Goal: Transaction & Acquisition: Register for event/course

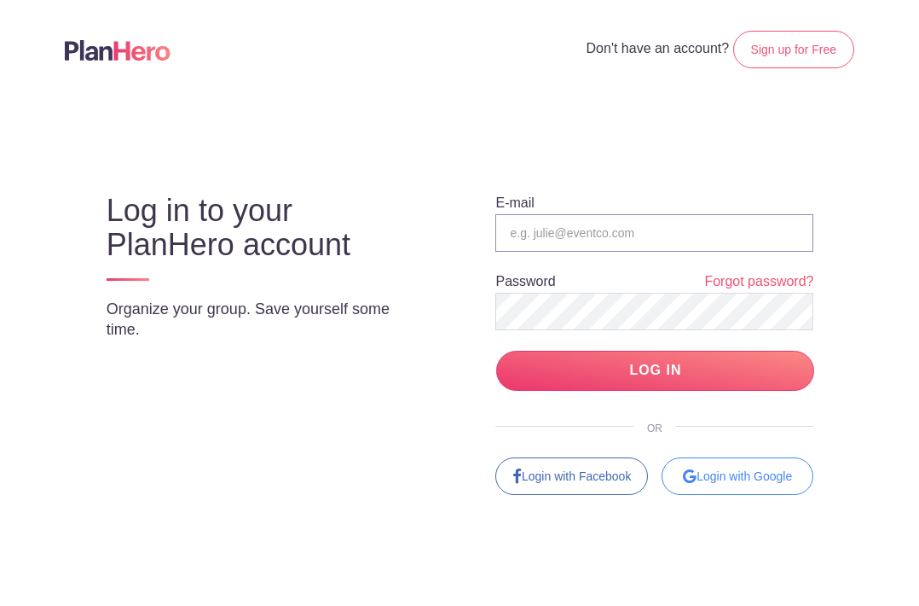
click at [563, 232] on input "email" at bounding box center [655, 233] width 318 height 38
type input "[EMAIL_ADDRESS][DOMAIN_NAME][US_STATE]"
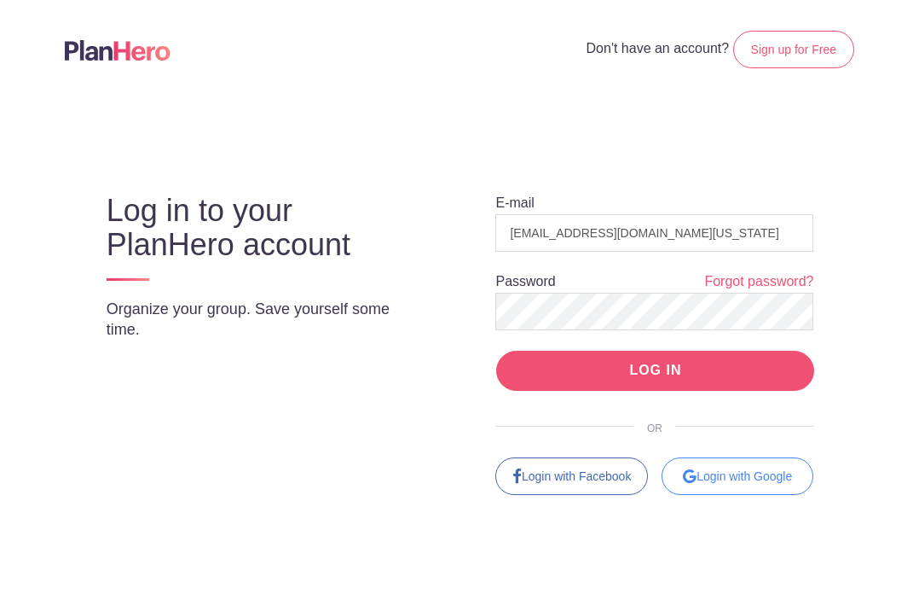
click at [594, 355] on input "LOG IN" at bounding box center [655, 371] width 318 height 40
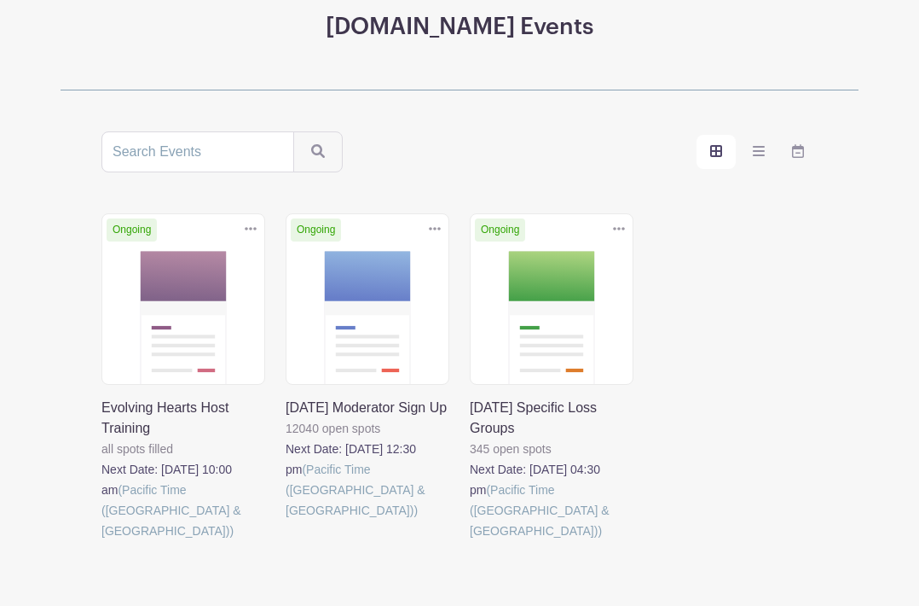
scroll to position [231, 0]
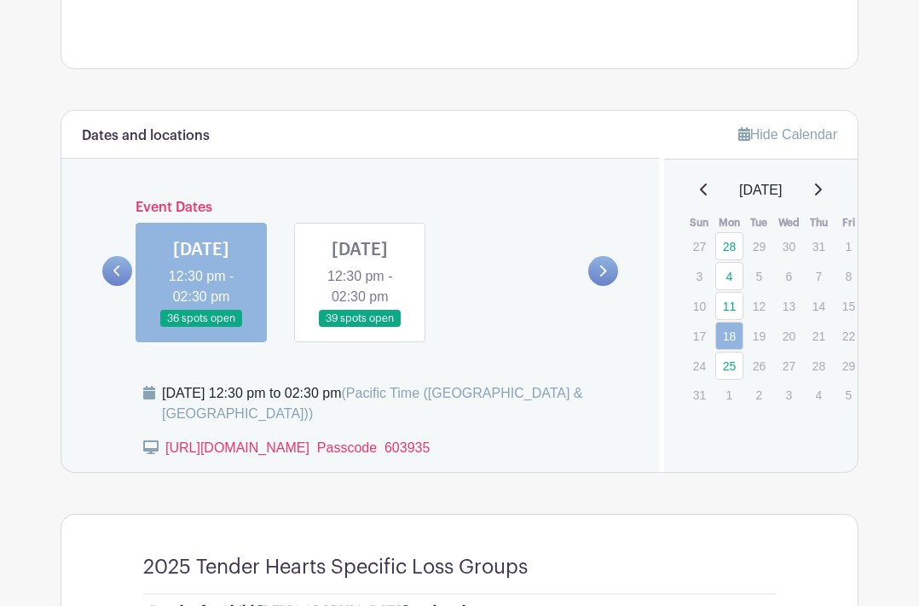
scroll to position [728, 0]
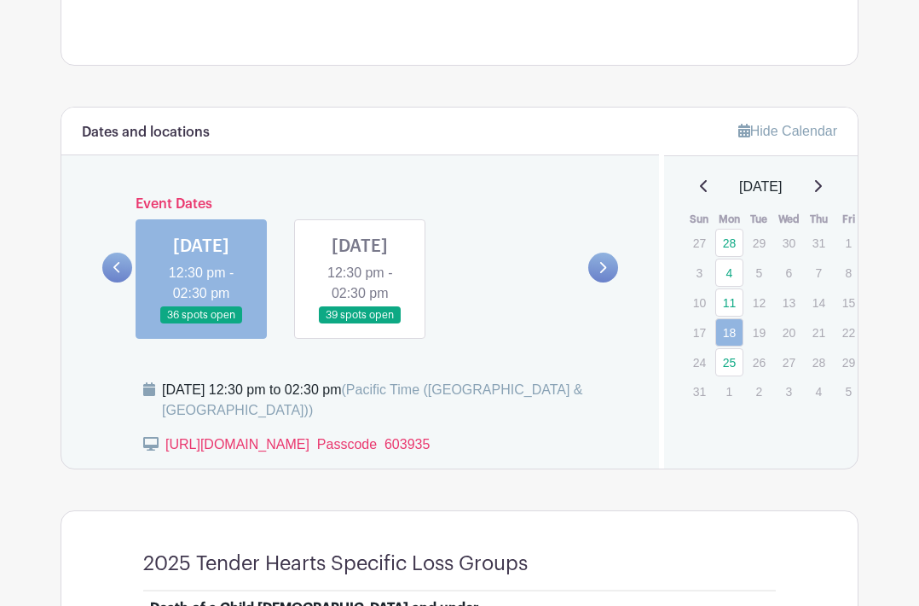
click at [360, 324] on link at bounding box center [360, 324] width 0 height 0
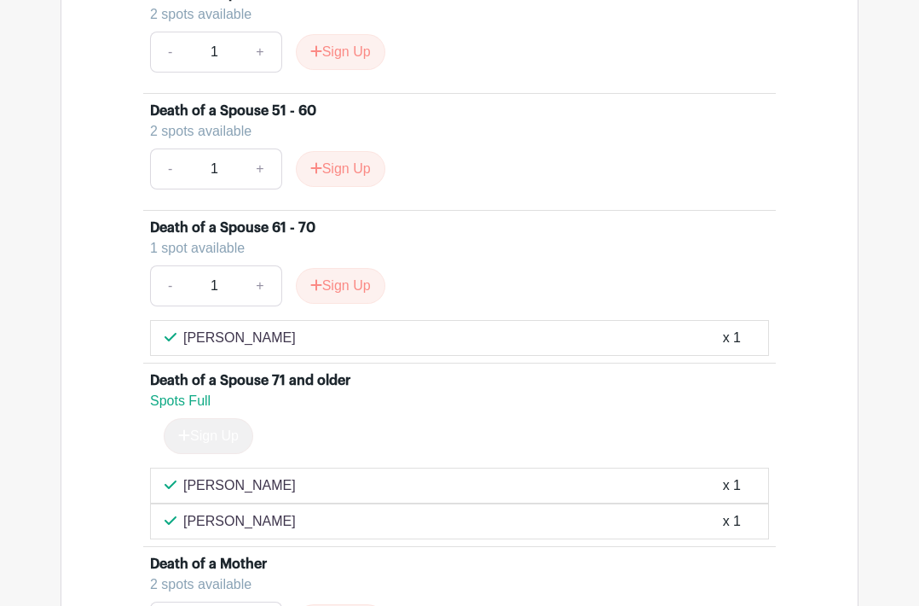
scroll to position [2187, 0]
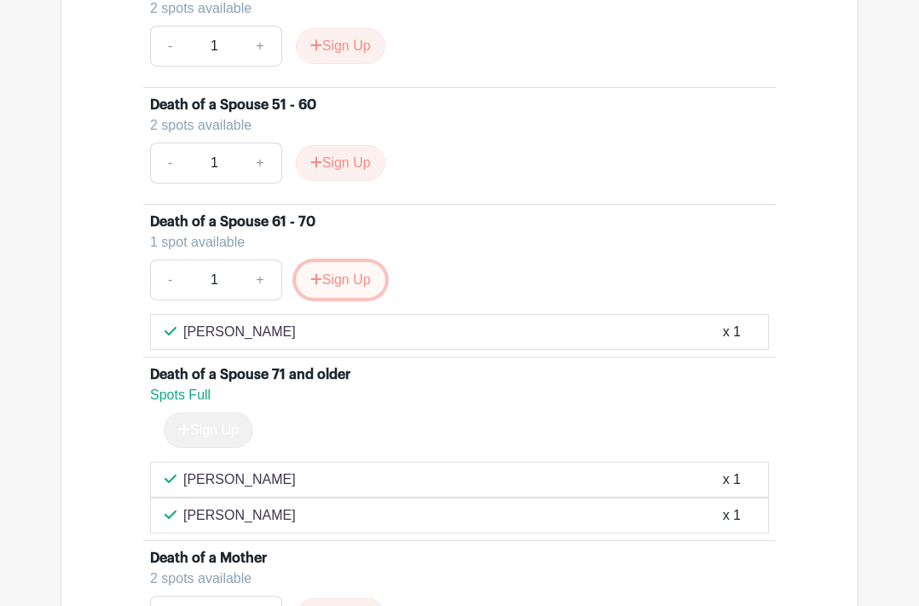
click at [333, 298] on button "Sign Up" at bounding box center [341, 280] width 90 height 36
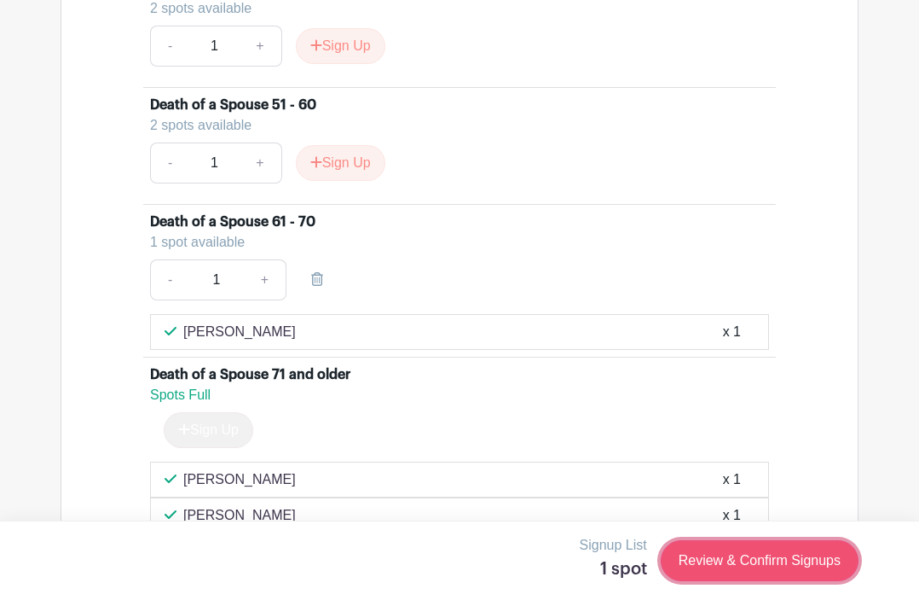
click at [726, 556] on link "Review & Confirm Signups" at bounding box center [760, 560] width 198 height 41
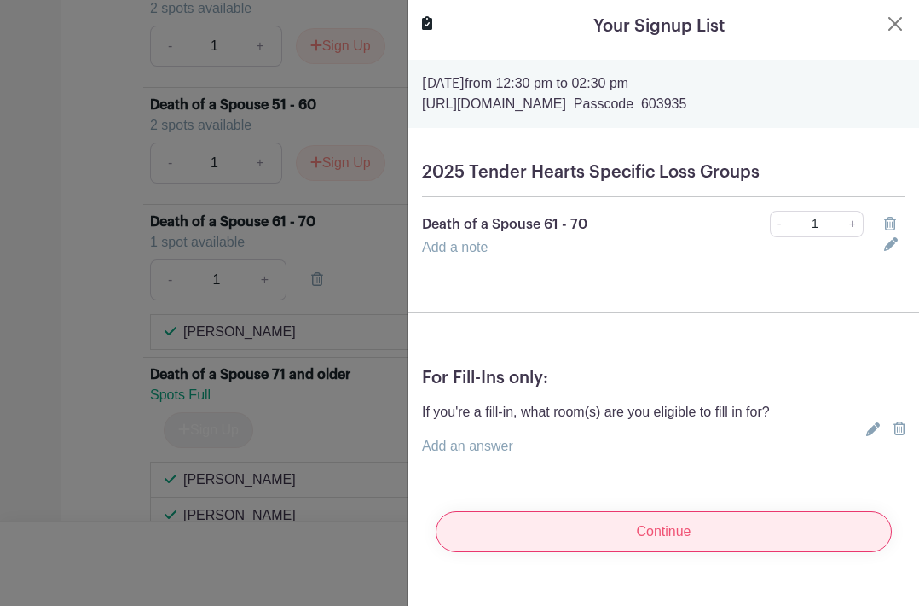
click at [629, 523] on input "Continue" at bounding box center [664, 531] width 456 height 41
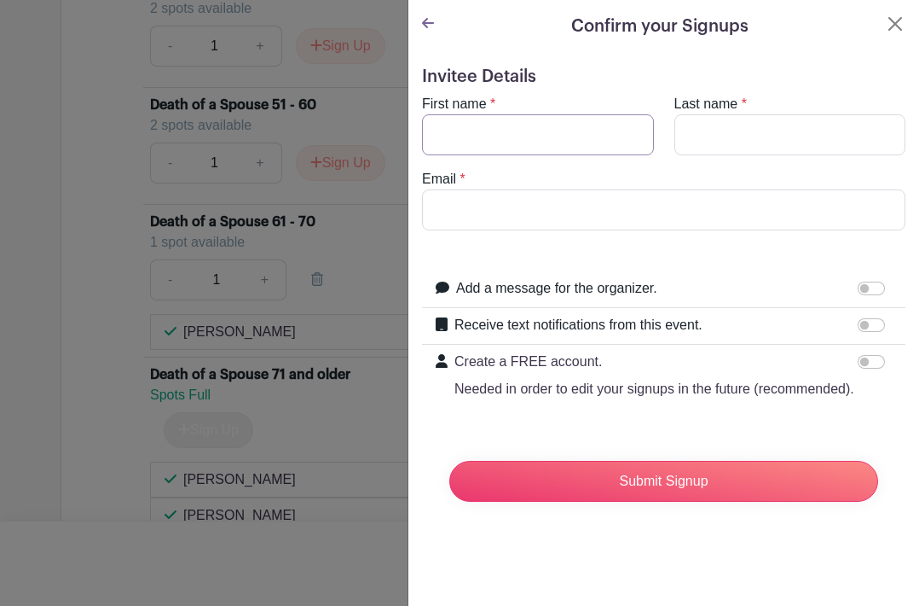
click at [587, 128] on input "First name" at bounding box center [538, 134] width 232 height 41
type input "[PERSON_NAME]"
click at [567, 208] on input "Email" at bounding box center [664, 209] width 484 height 41
type input "[EMAIL_ADDRESS][DOMAIN_NAME][US_STATE]"
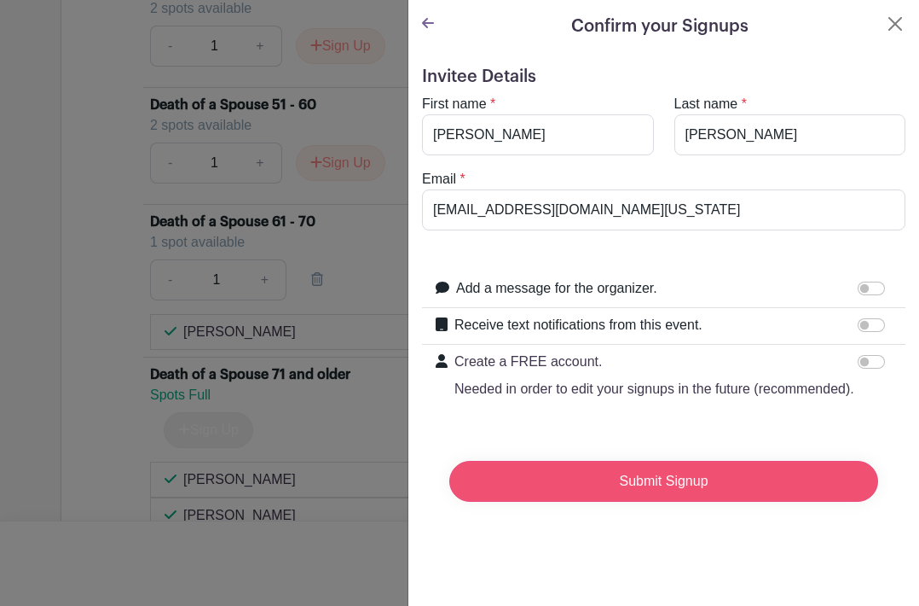
click at [559, 478] on input "Submit Signup" at bounding box center [663, 481] width 429 height 41
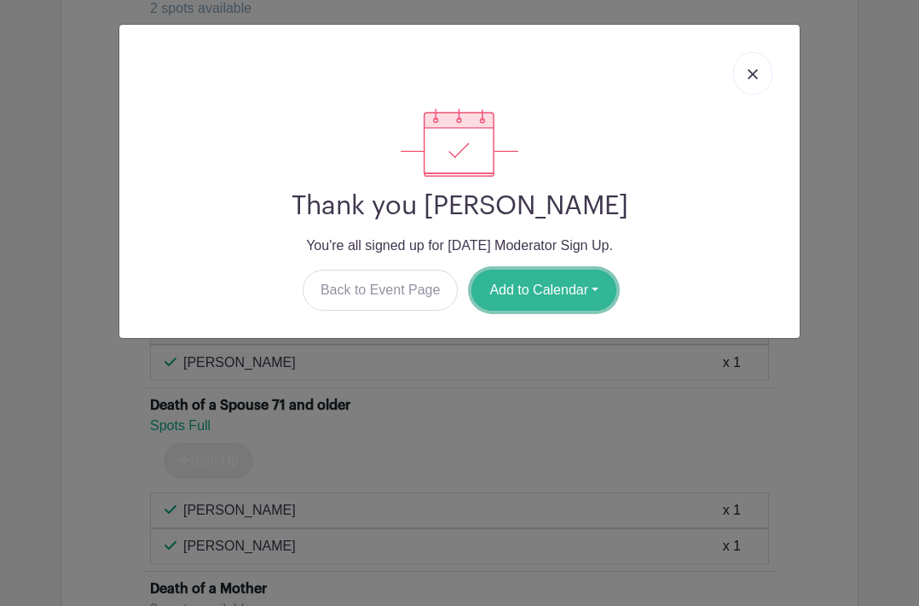
click at [530, 287] on button "Add to Calendar" at bounding box center [544, 290] width 145 height 41
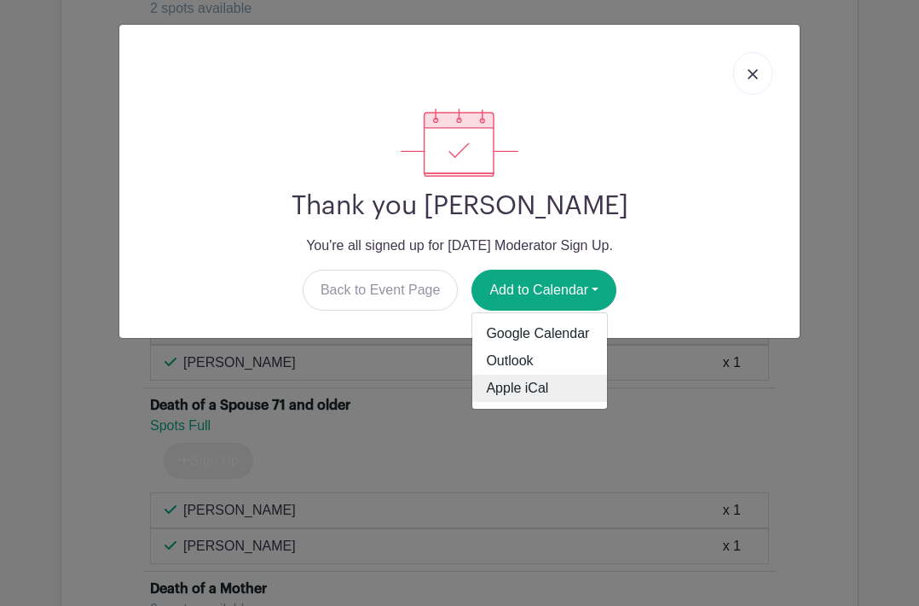
click at [536, 386] on link "Apple iCal" at bounding box center [539, 387] width 135 height 27
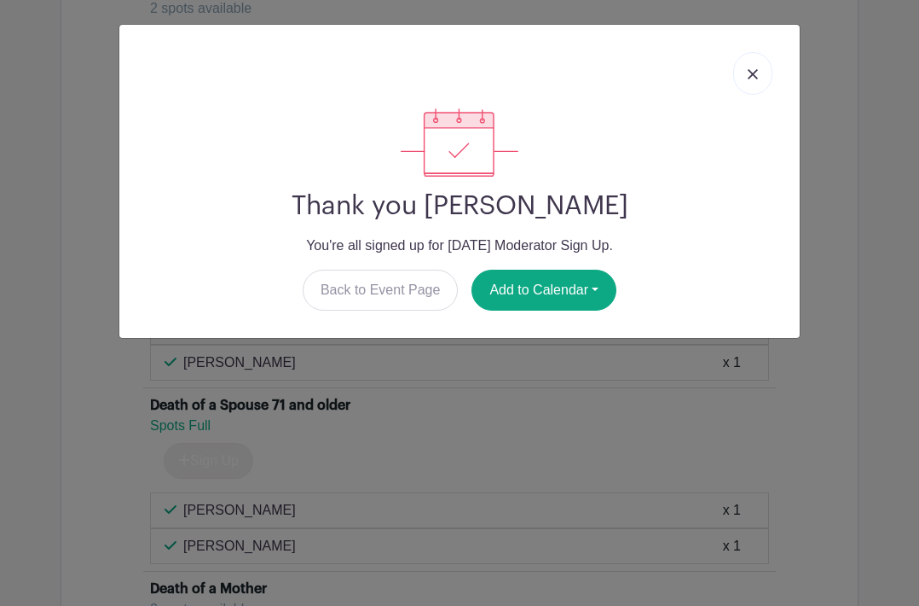
click at [748, 242] on p "You're all signed up for [DATE] Moderator Sign Up." at bounding box center [459, 245] width 653 height 20
click at [745, 71] on link at bounding box center [752, 73] width 39 height 43
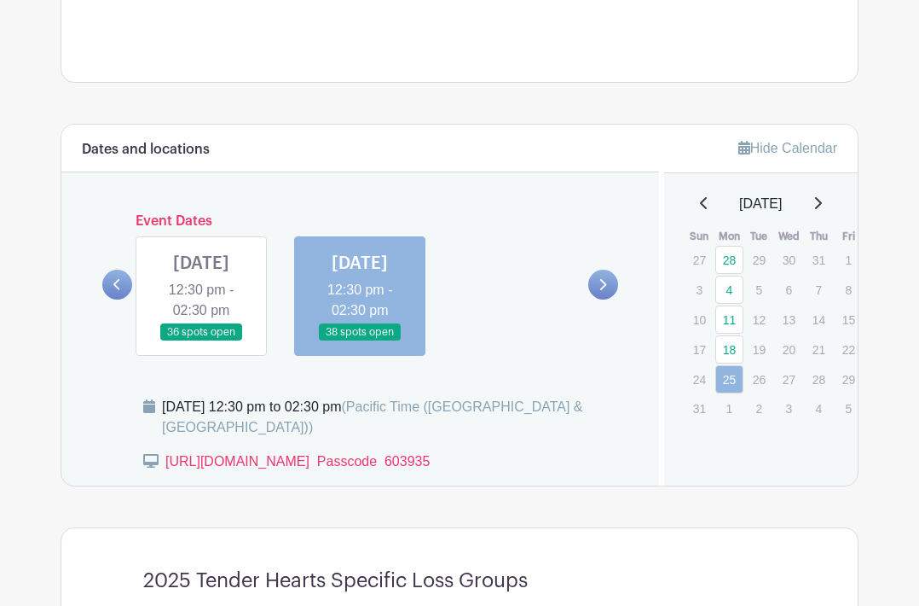
scroll to position [695, 0]
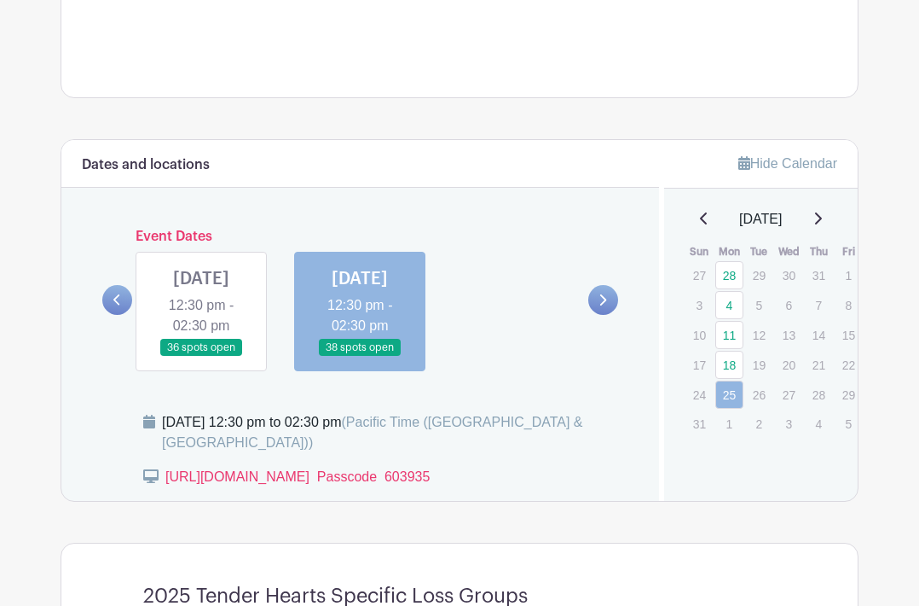
click at [201, 357] on link at bounding box center [201, 357] width 0 height 0
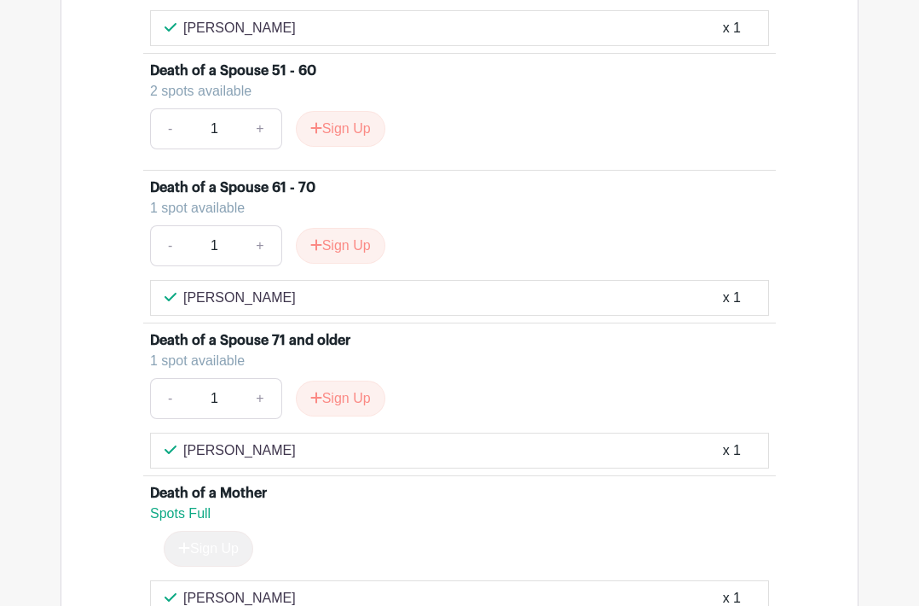
scroll to position [2289, 0]
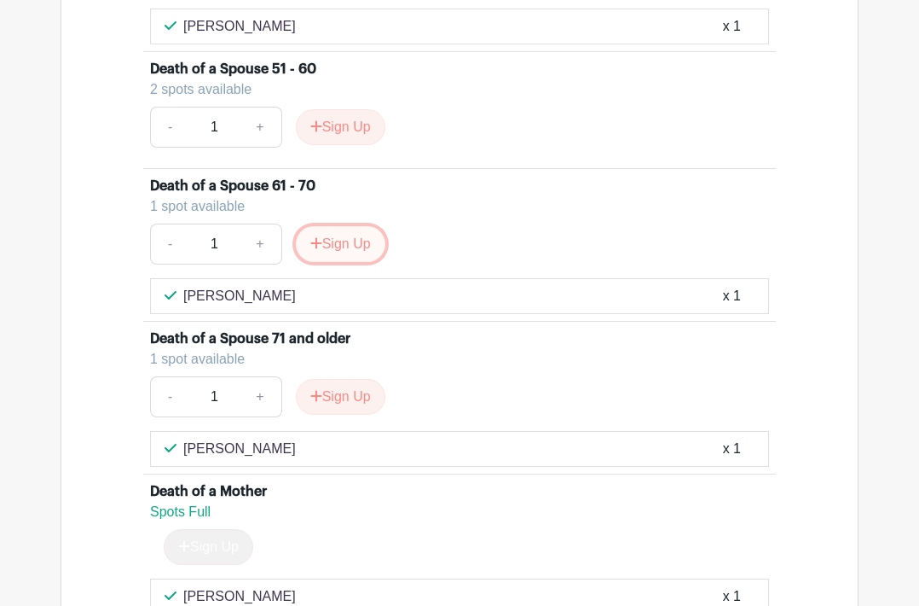
click at [347, 262] on button "Sign Up" at bounding box center [341, 244] width 90 height 36
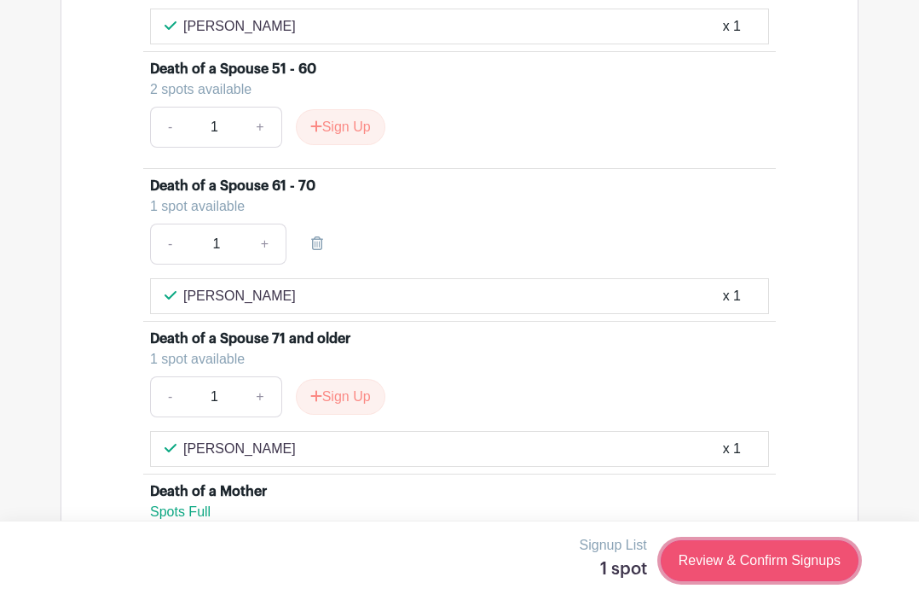
click at [681, 556] on link "Review & Confirm Signups" at bounding box center [760, 560] width 198 height 41
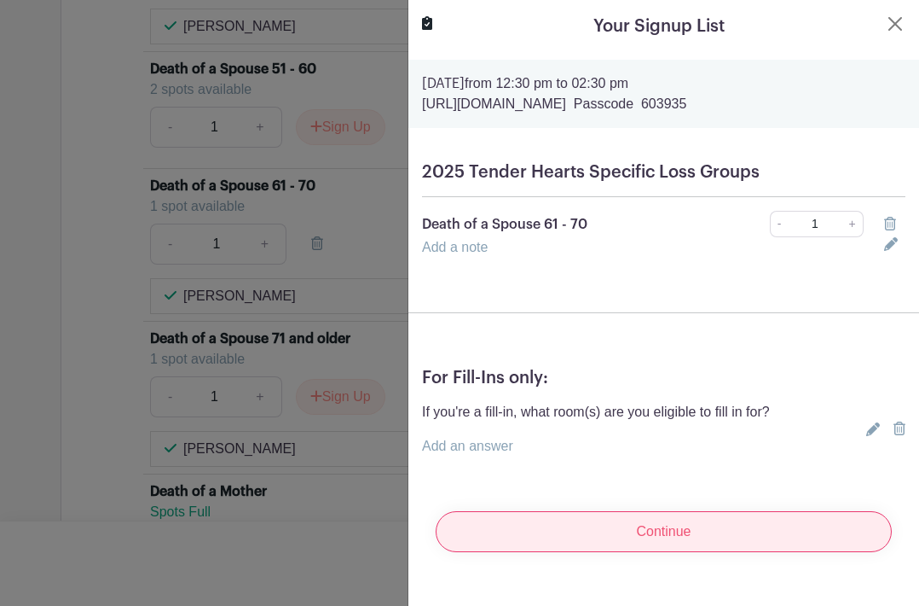
click at [592, 536] on input "Continue" at bounding box center [664, 531] width 456 height 41
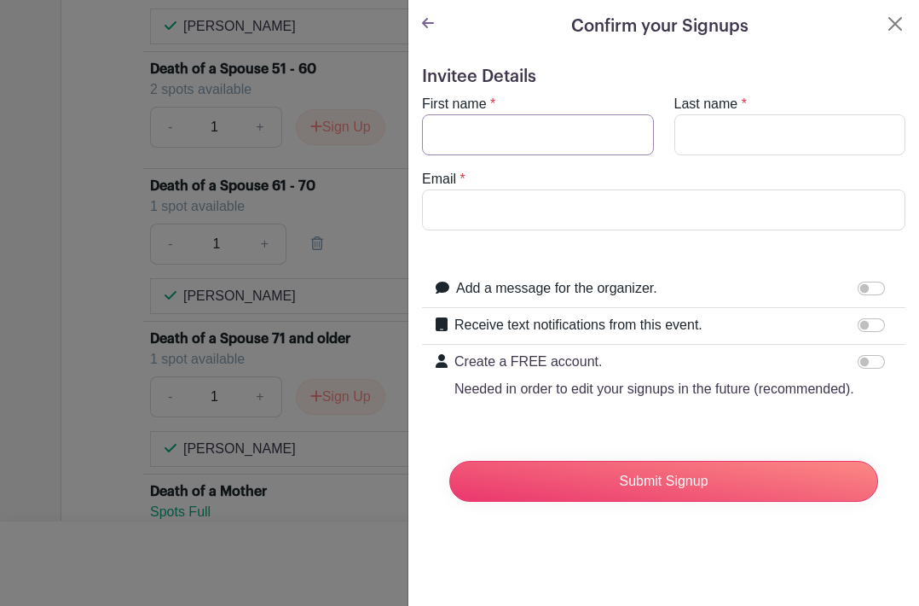
click at [490, 132] on input "First name" at bounding box center [538, 134] width 232 height 41
type input "[PERSON_NAME]"
click at [496, 210] on input "Email" at bounding box center [664, 209] width 484 height 41
type input "[EMAIL_ADDRESS][DOMAIN_NAME][US_STATE]"
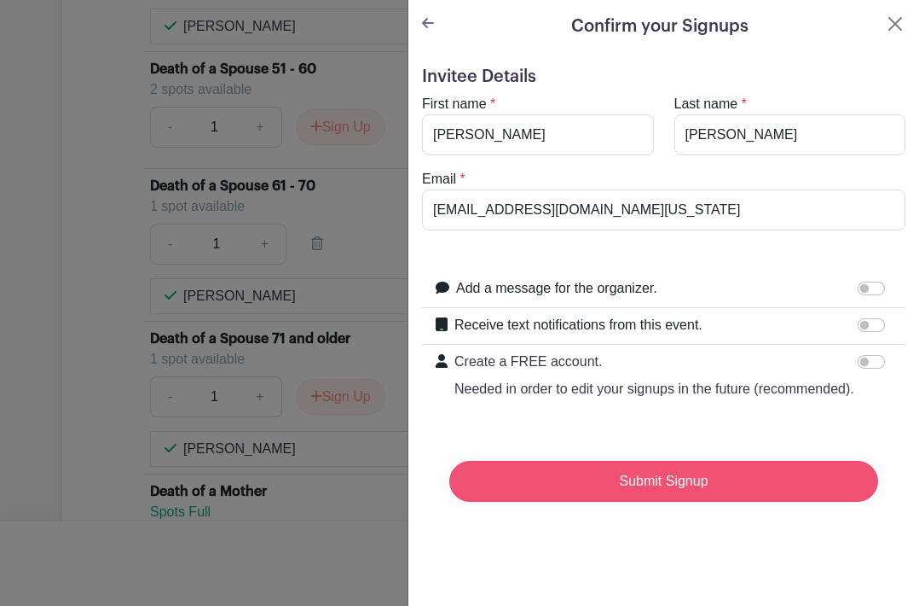
click at [522, 484] on input "Submit Signup" at bounding box center [663, 481] width 429 height 41
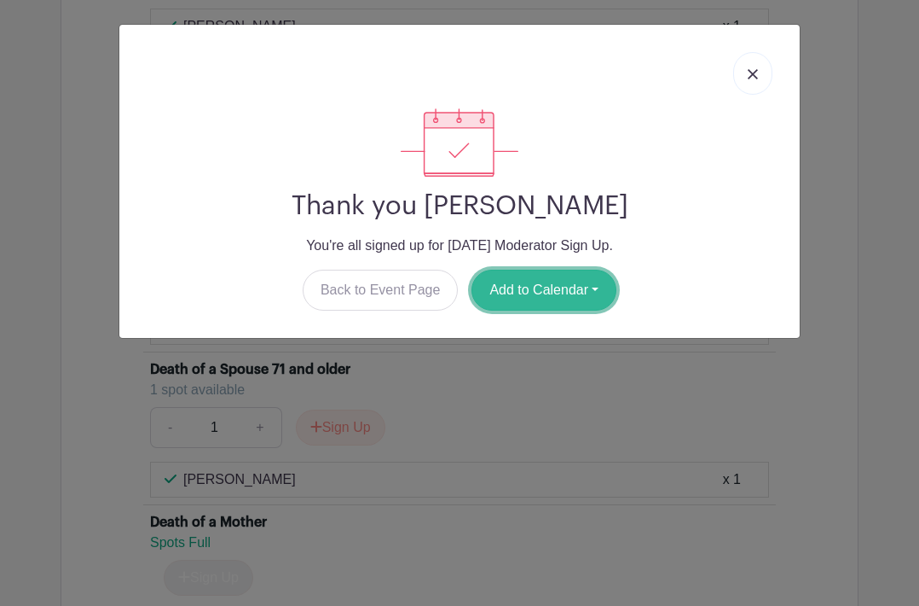
click at [559, 288] on button "Add to Calendar" at bounding box center [544, 290] width 145 height 41
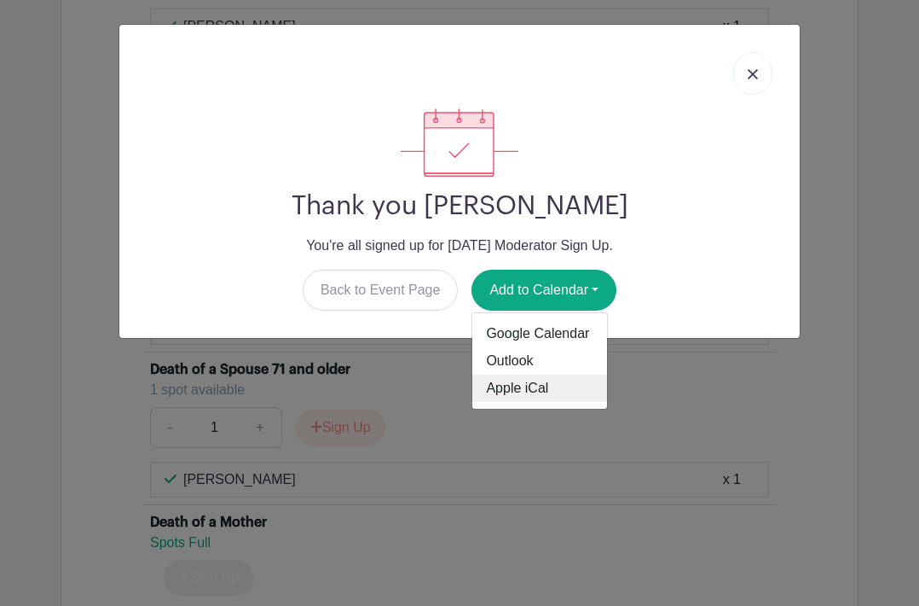
click at [528, 381] on link "Apple iCal" at bounding box center [539, 387] width 135 height 27
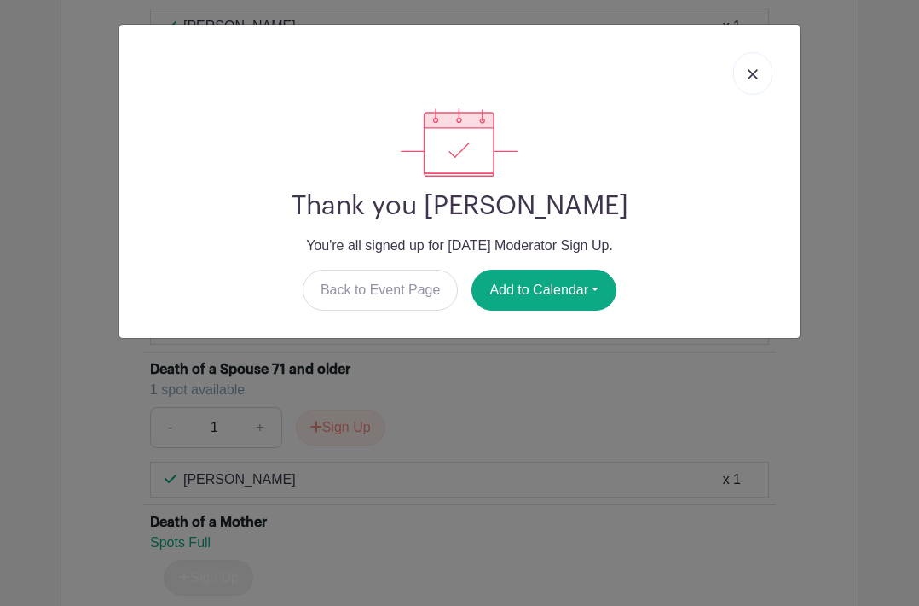
click at [585, 392] on div "Thank you [PERSON_NAME] You're all signed up for [DATE] Moderator Sign Up. Back…" at bounding box center [459, 303] width 919 height 606
